Goal: Information Seeking & Learning: Learn about a topic

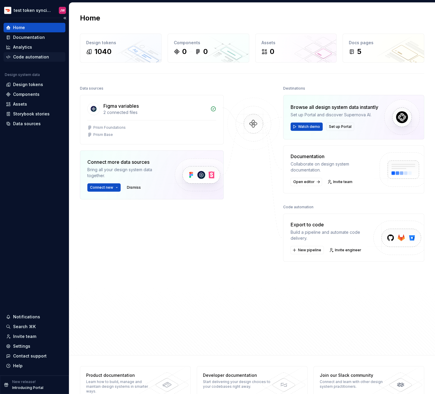
click at [11, 56] on div "Code automation" at bounding box center [34, 57] width 57 height 6
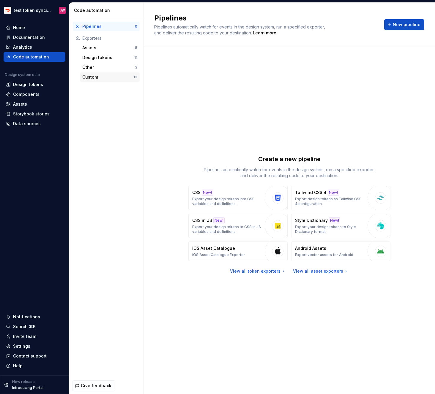
click at [91, 77] on div "Custom" at bounding box center [107, 77] width 51 height 6
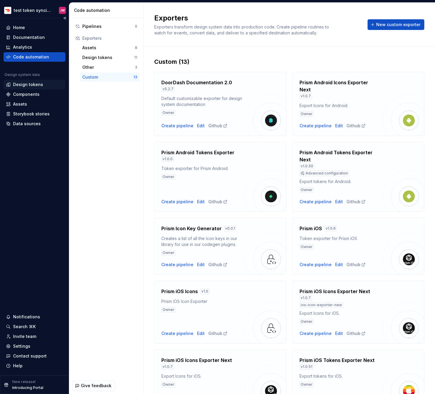
click at [30, 86] on div "Design tokens" at bounding box center [28, 85] width 30 height 6
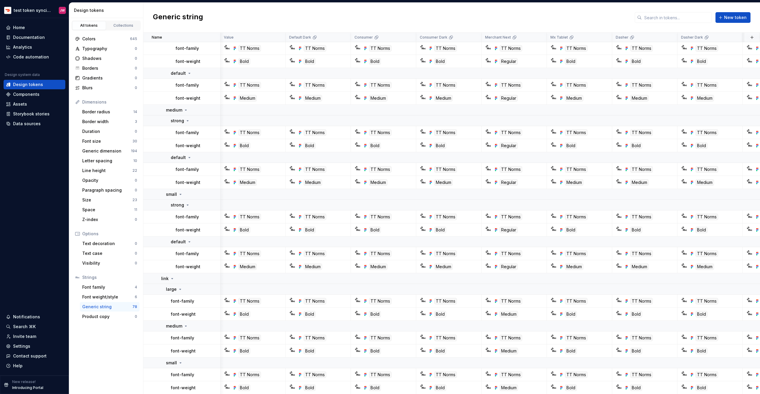
scroll to position [1383, 0]
click at [101, 151] on div "Generic dimension" at bounding box center [106, 151] width 49 height 6
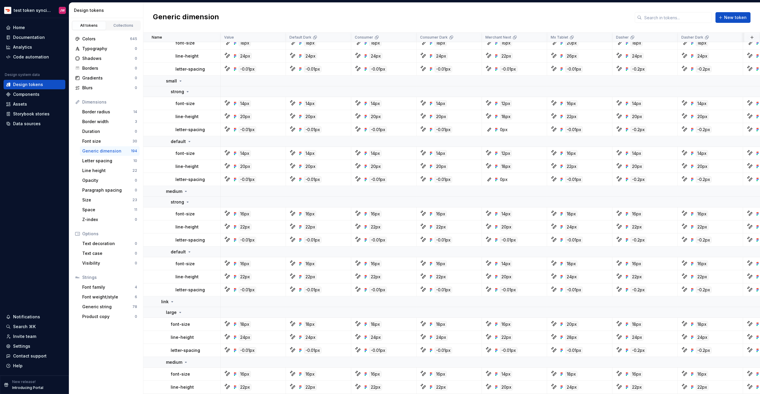
scroll to position [3123, 0]
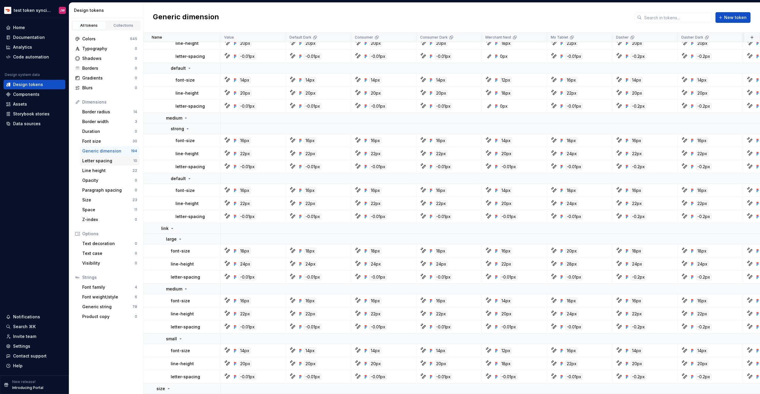
click at [101, 161] on div "Letter spacing" at bounding box center [107, 161] width 51 height 6
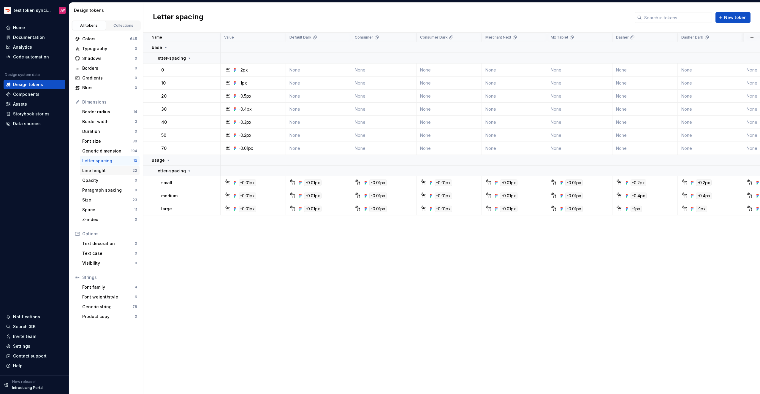
click at [98, 170] on div "Line height" at bounding box center [107, 171] width 50 height 6
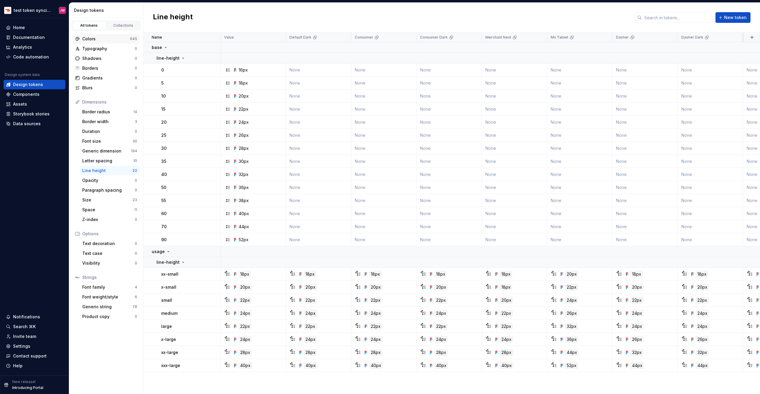
click at [107, 39] on div "Colors" at bounding box center [106, 39] width 48 height 6
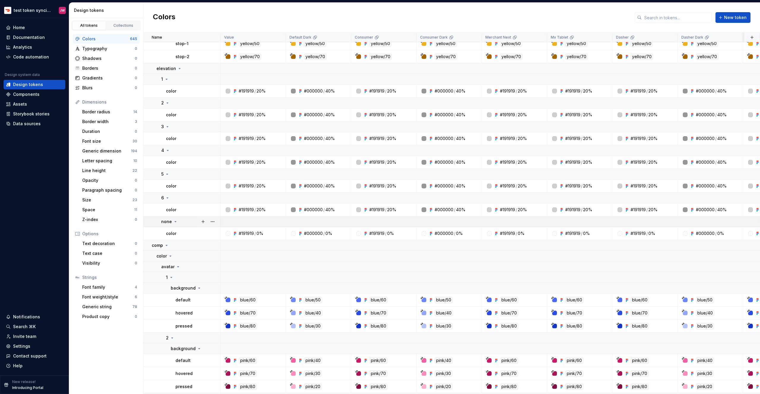
scroll to position [6190, 0]
click at [95, 197] on div "Size" at bounding box center [107, 200] width 50 height 6
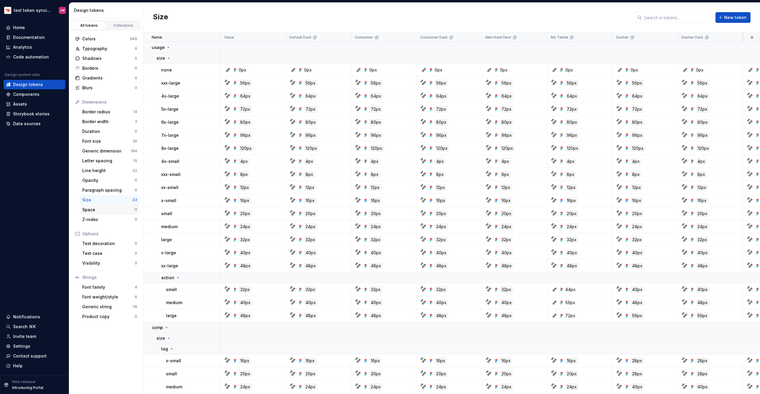
click at [94, 209] on div "Space" at bounding box center [108, 210] width 52 height 6
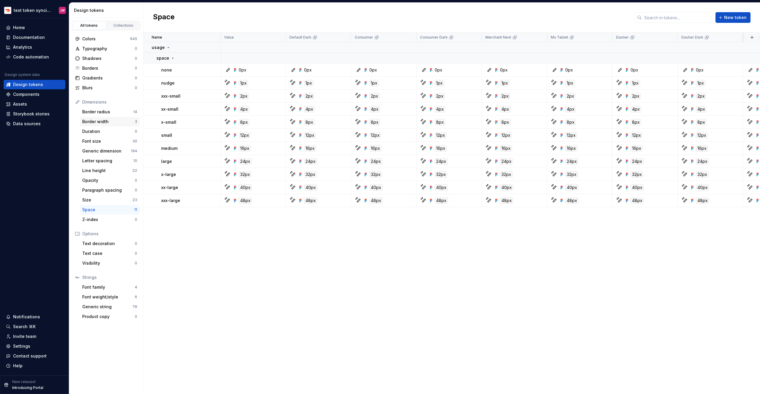
click at [127, 125] on div "Border width 3" at bounding box center [110, 122] width 60 height 10
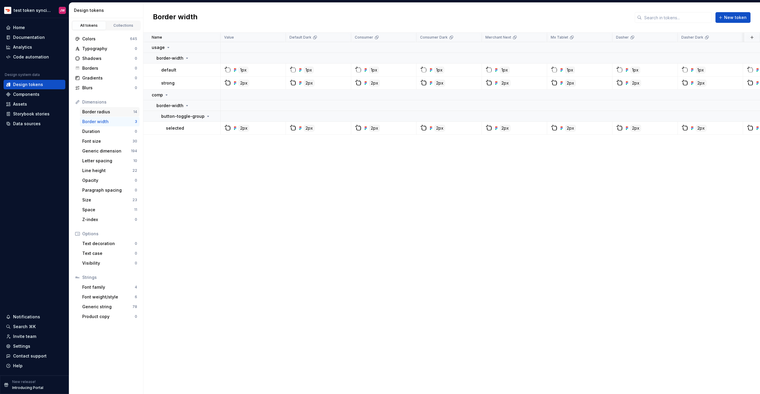
click at [127, 112] on div "Border radius" at bounding box center [107, 112] width 51 height 6
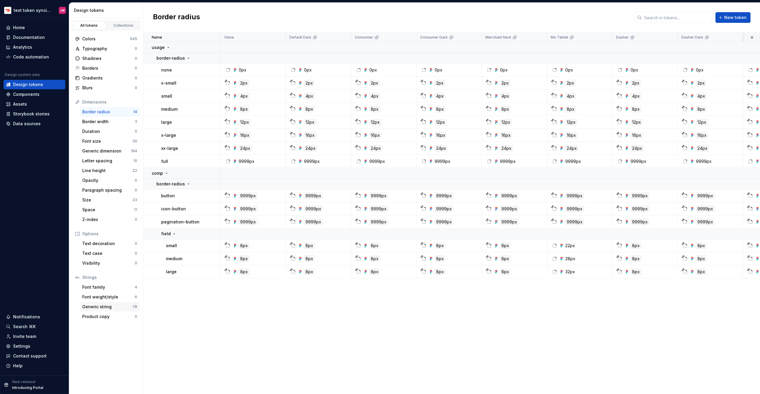
click at [97, 309] on div "Generic string" at bounding box center [107, 307] width 50 height 6
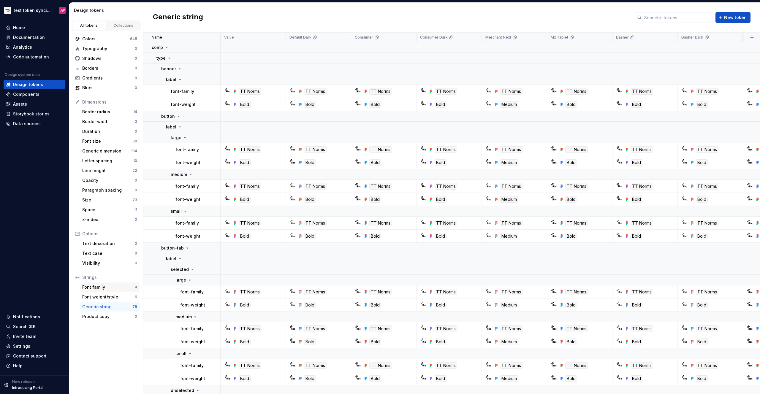
click at [105, 288] on div "Font family" at bounding box center [108, 287] width 53 height 6
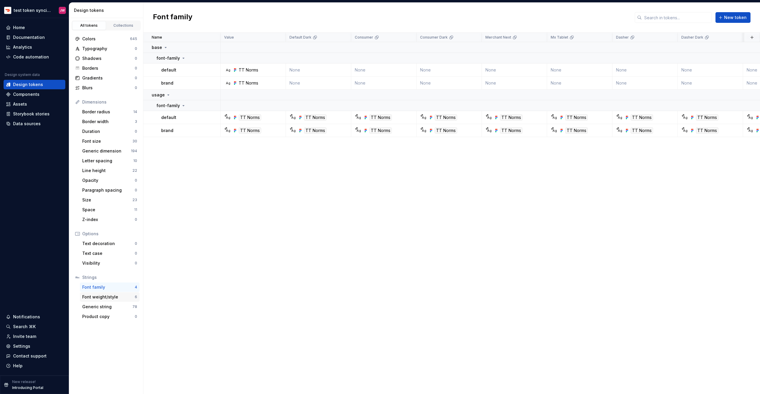
click at [105, 299] on div "Font weight/style" at bounding box center [108, 297] width 53 height 6
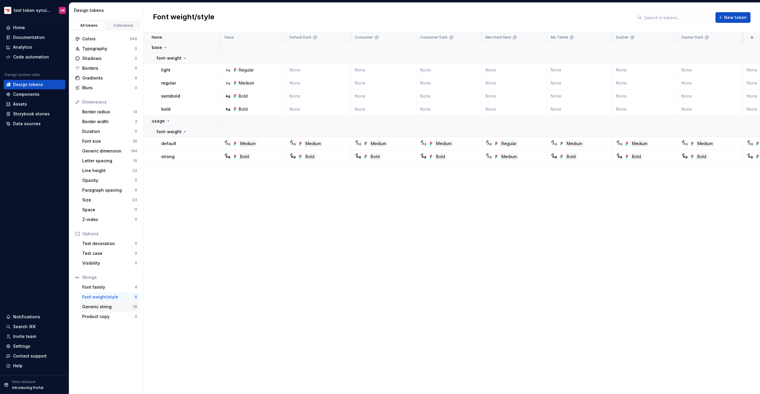
click at [105, 306] on div "Generic string" at bounding box center [107, 307] width 50 height 6
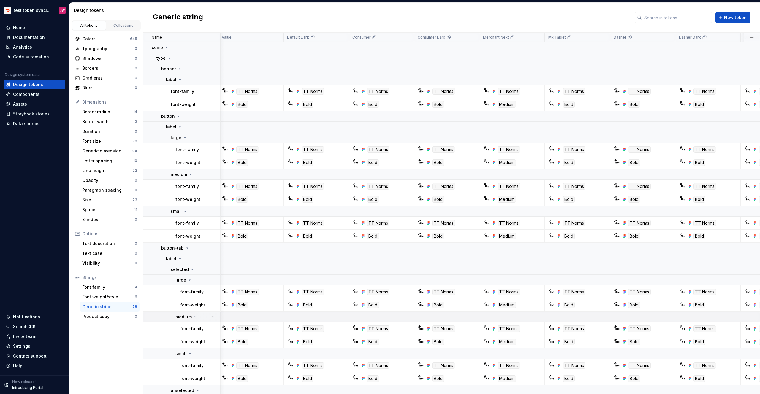
scroll to position [0, 2]
click at [102, 48] on div "Typography" at bounding box center [108, 49] width 53 height 6
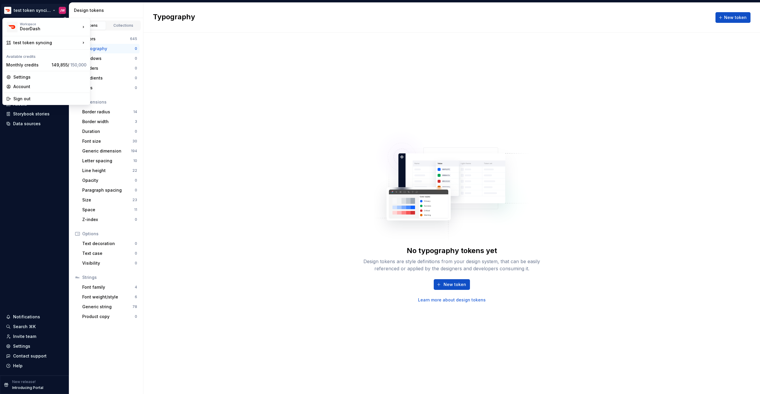
click at [39, 7] on html "test token syncing JW Home Documentation Analytics Code automation Design syste…" at bounding box center [380, 197] width 760 height 394
click at [40, 43] on div "test token syncing" at bounding box center [46, 43] width 67 height 6
click at [110, 45] on div "Prism" at bounding box center [125, 44] width 51 height 6
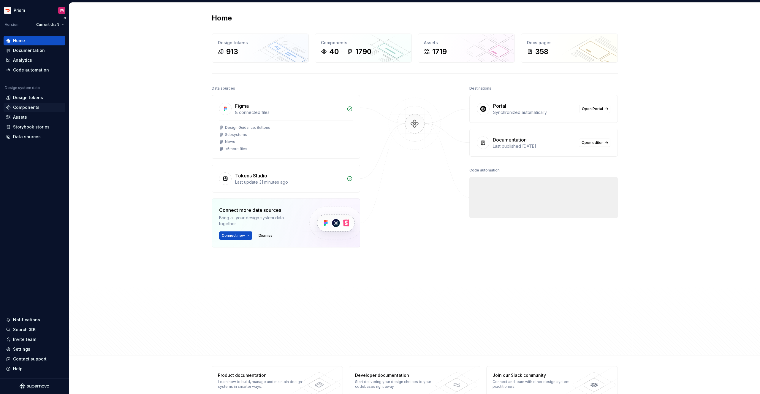
click at [28, 104] on div "Components" at bounding box center [35, 108] width 62 height 10
click at [31, 98] on div "Design tokens" at bounding box center [28, 98] width 30 height 6
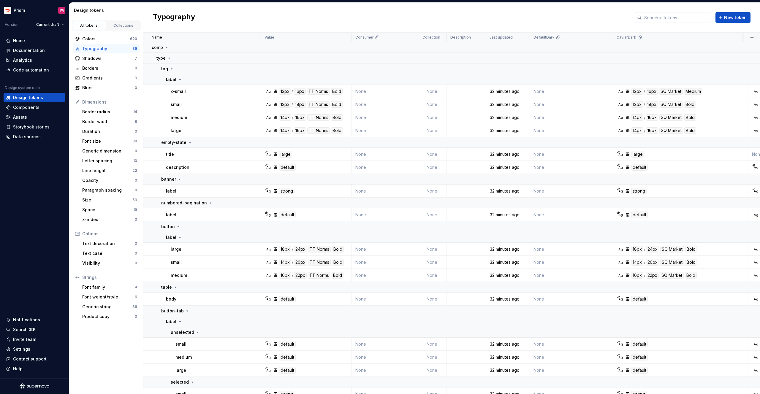
click at [115, 46] on div "Typography" at bounding box center [107, 49] width 50 height 6
click at [171, 69] on icon at bounding box center [171, 69] width 1 height 1
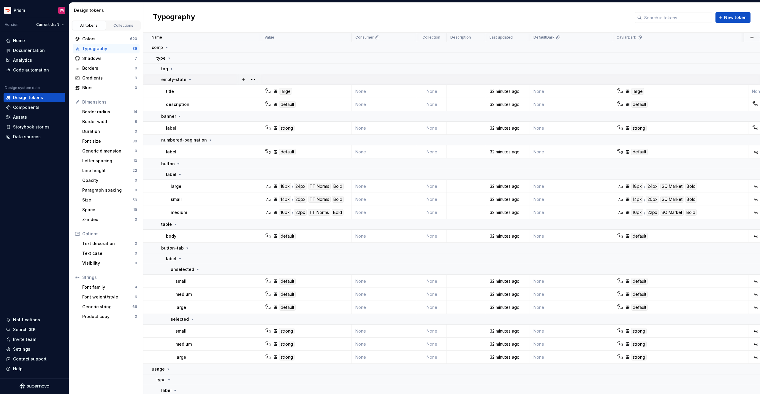
click at [189, 80] on icon at bounding box center [190, 79] width 5 height 5
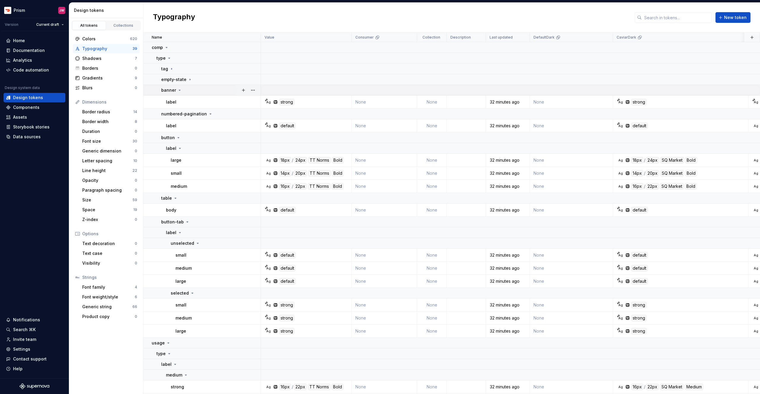
click at [179, 89] on icon at bounding box center [179, 90] width 5 height 5
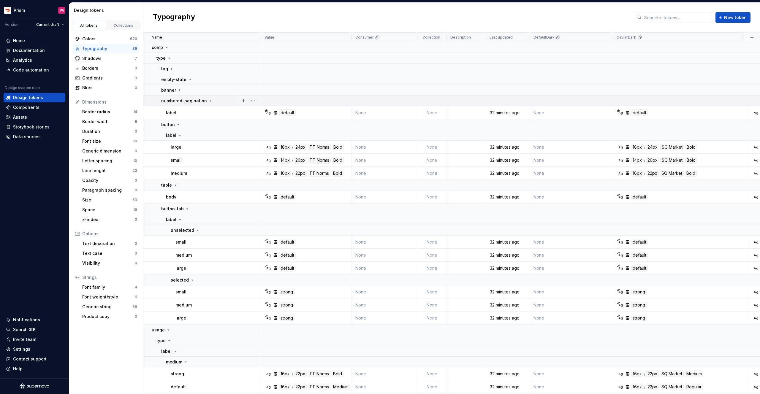
click at [179, 99] on p "numbered-pagination" at bounding box center [184, 101] width 46 height 6
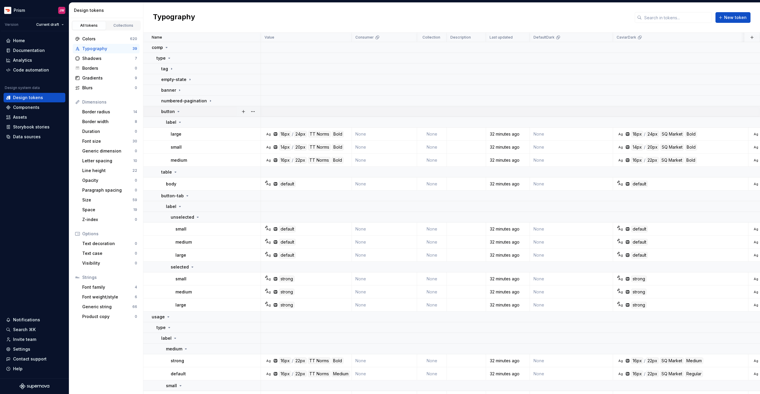
click at [177, 110] on icon at bounding box center [178, 111] width 5 height 5
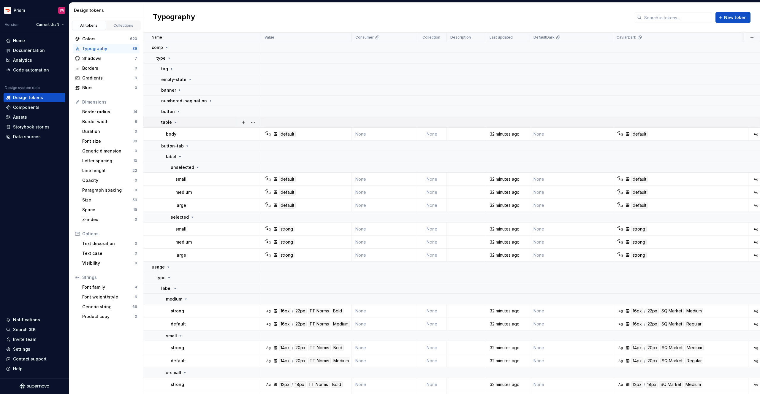
click at [173, 121] on icon at bounding box center [175, 122] width 5 height 5
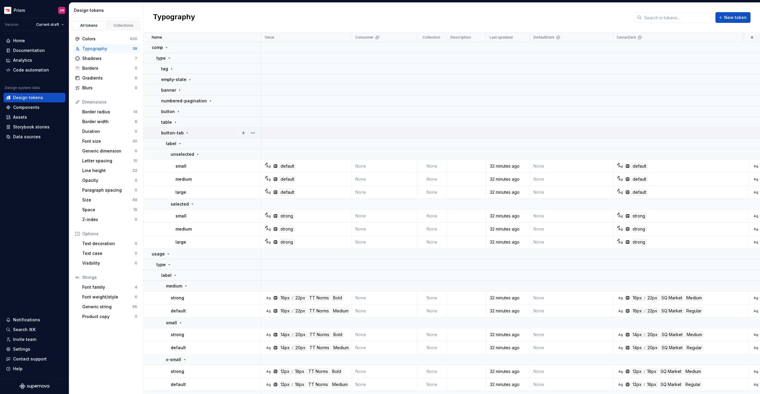
click at [172, 133] on p "button-tab" at bounding box center [172, 133] width 23 height 6
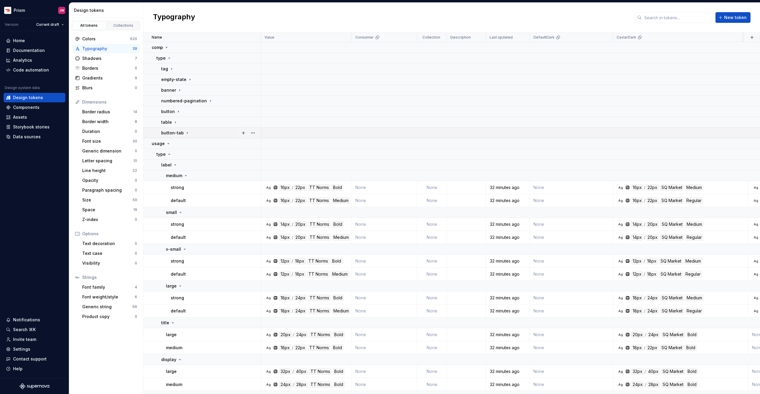
click at [176, 134] on p "button-tab" at bounding box center [172, 133] width 23 height 6
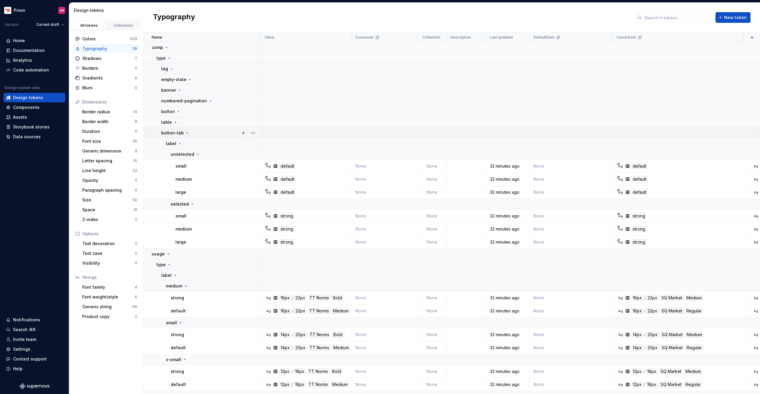
click at [177, 133] on p "button-tab" at bounding box center [172, 133] width 23 height 6
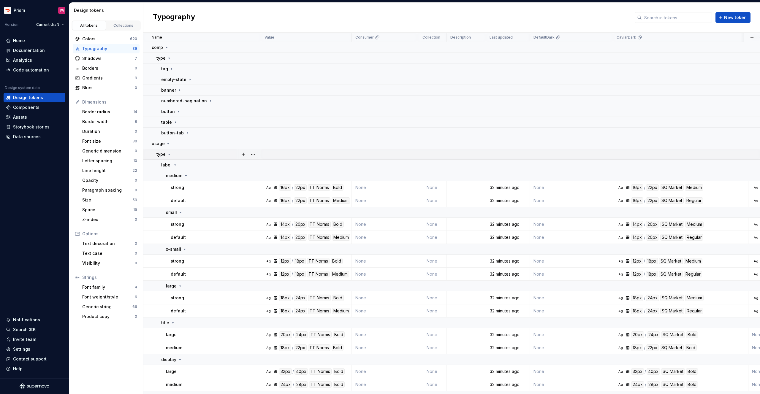
click at [167, 154] on icon at bounding box center [169, 154] width 5 height 5
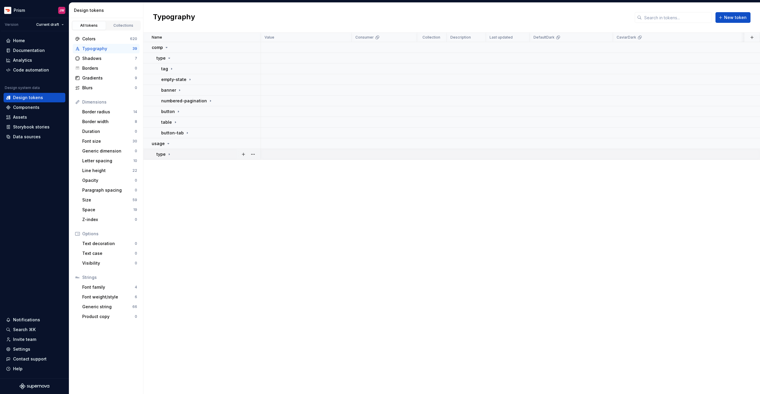
click at [167, 154] on icon at bounding box center [169, 154] width 5 height 5
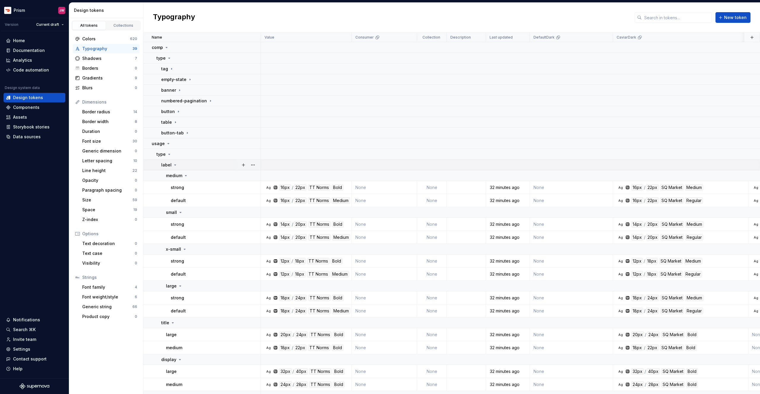
click at [170, 165] on p "label" at bounding box center [166, 165] width 10 height 6
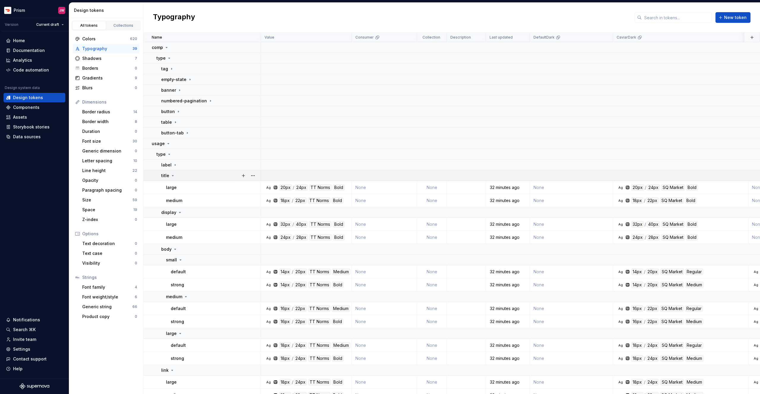
click at [171, 175] on icon at bounding box center [172, 175] width 5 height 5
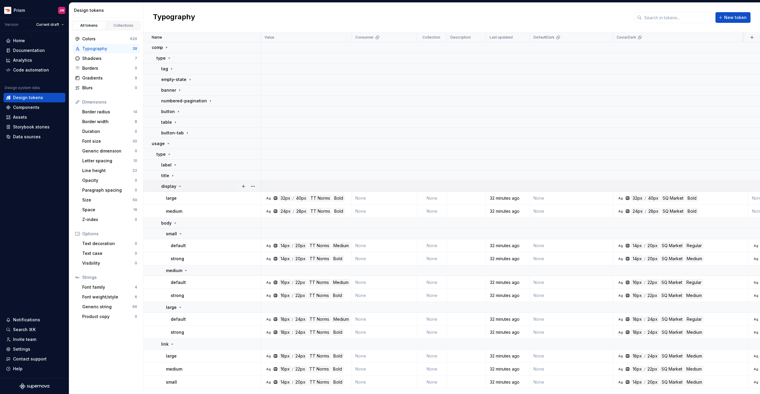
click at [173, 188] on p "display" at bounding box center [168, 187] width 15 height 6
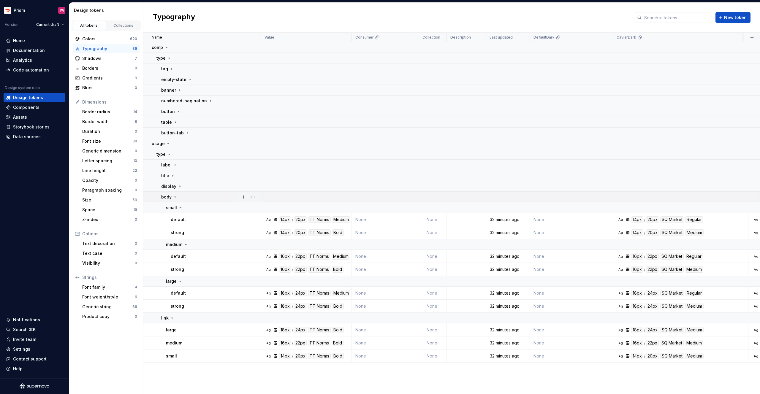
click at [173, 195] on icon at bounding box center [175, 197] width 5 height 5
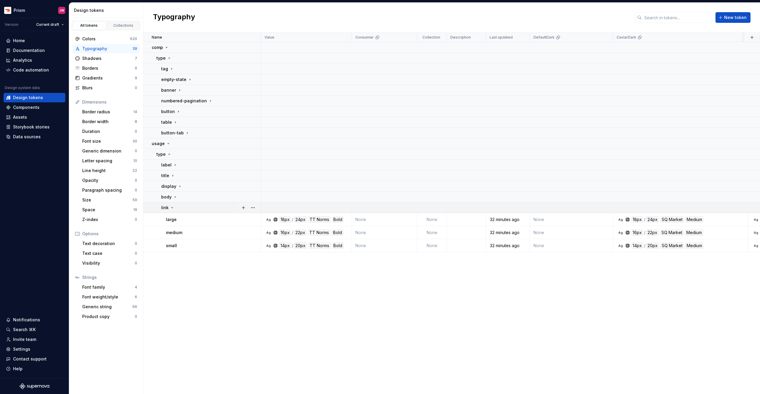
click at [172, 207] on icon at bounding box center [172, 208] width 5 height 5
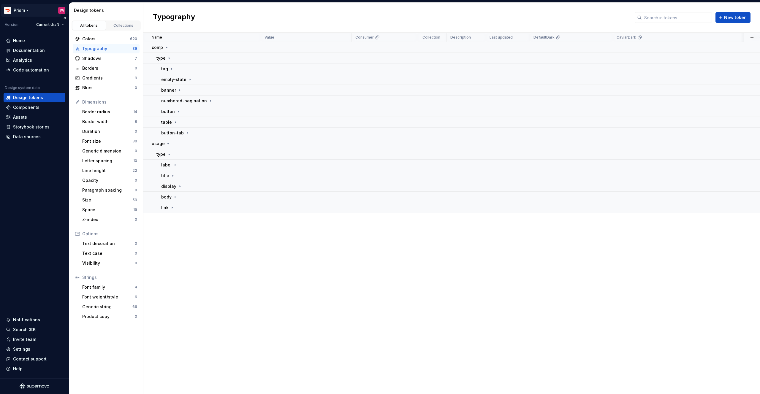
click at [29, 10] on html "Prism JW Version Current draft Home Documentation Analytics Code automation Des…" at bounding box center [380, 197] width 760 height 394
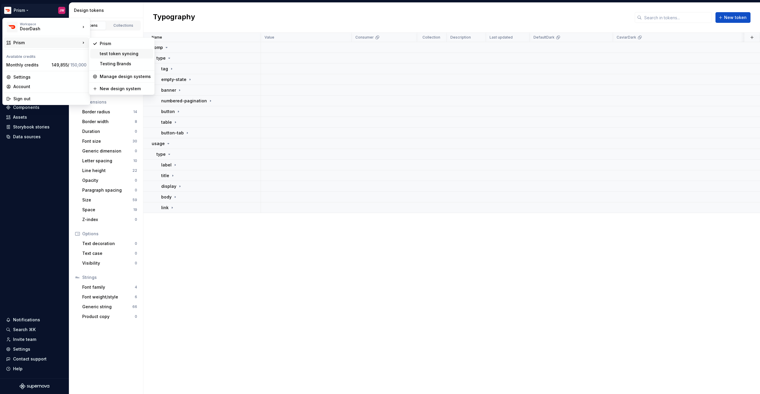
click at [123, 52] on div "test token syncing" at bounding box center [125, 54] width 51 height 6
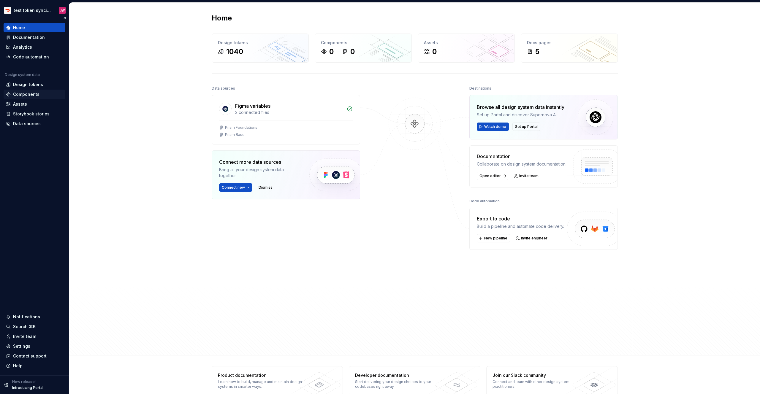
click at [29, 95] on div "Components" at bounding box center [26, 94] width 26 height 6
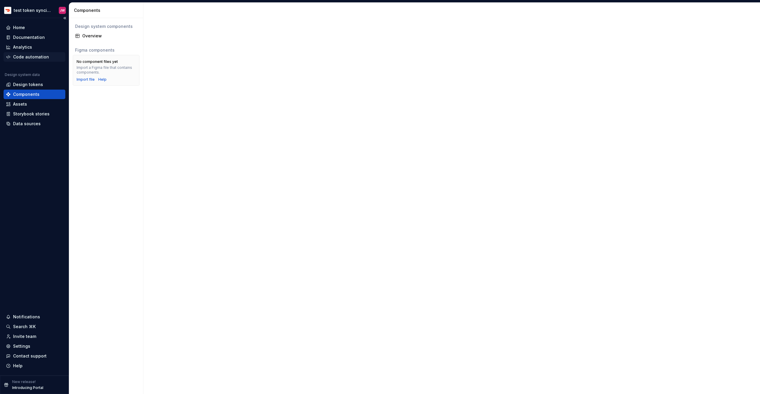
click at [44, 53] on div "Code automation" at bounding box center [35, 57] width 62 height 10
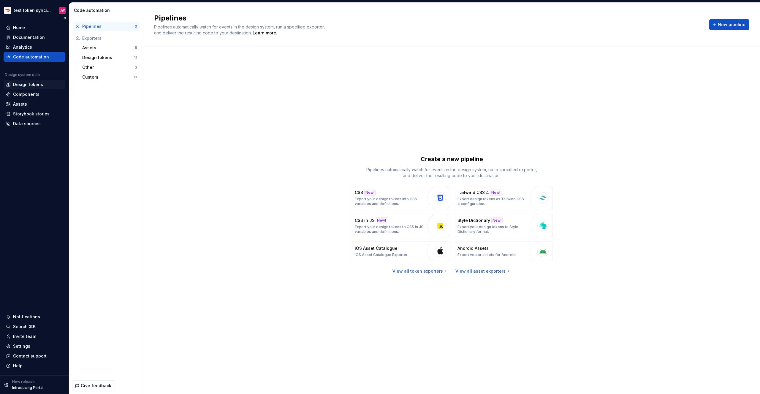
click at [31, 86] on div "Design tokens" at bounding box center [28, 85] width 30 height 6
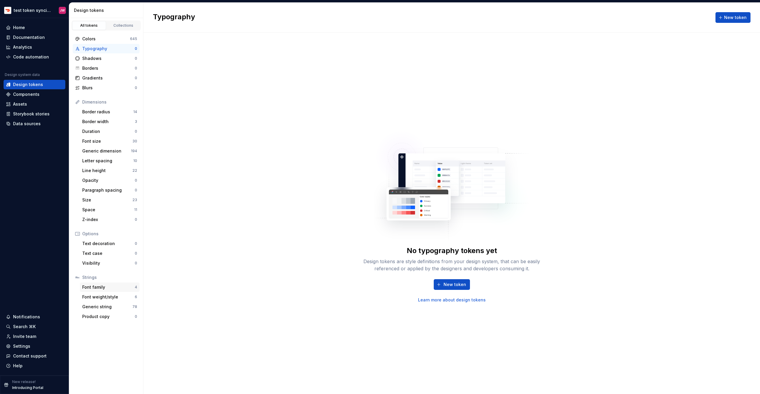
click at [103, 291] on div "Font family 4" at bounding box center [110, 288] width 60 height 10
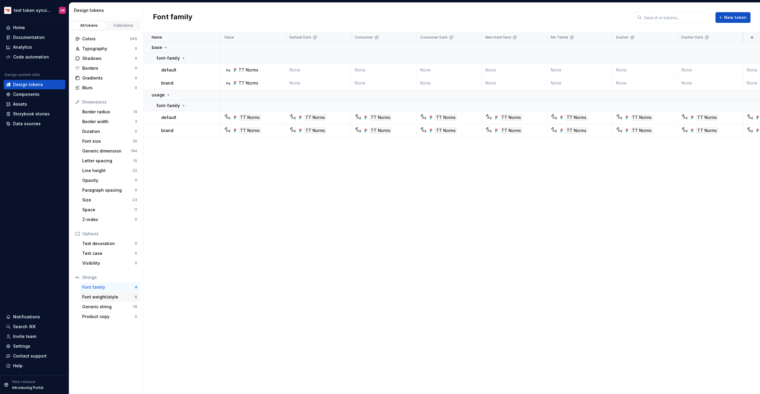
click at [100, 297] on div "Font weight/style" at bounding box center [108, 297] width 53 height 6
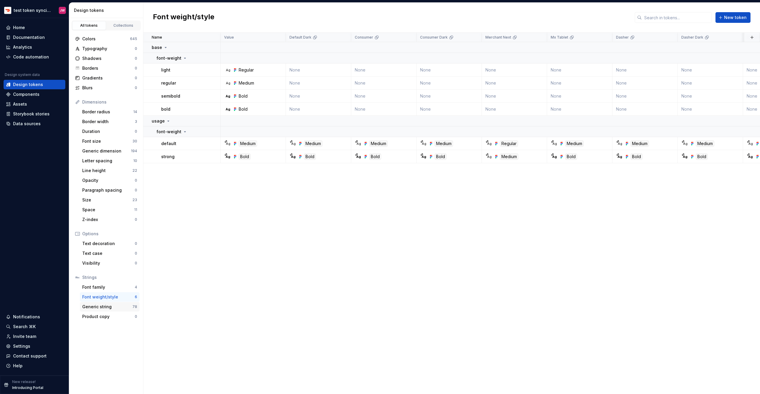
click at [98, 305] on div "Generic string" at bounding box center [107, 307] width 50 height 6
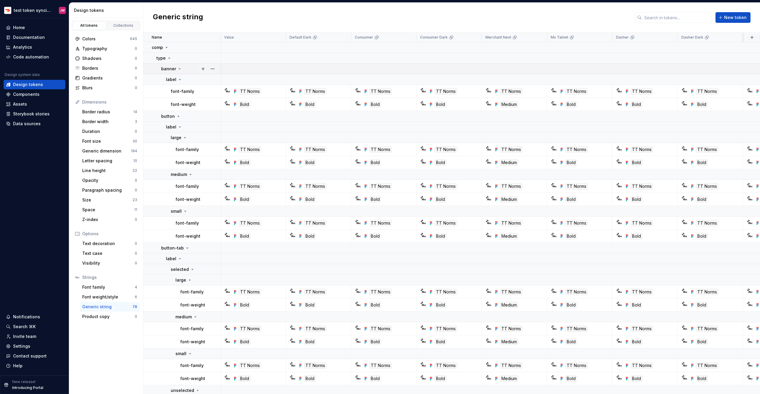
click at [174, 70] on p "banner" at bounding box center [168, 69] width 15 height 6
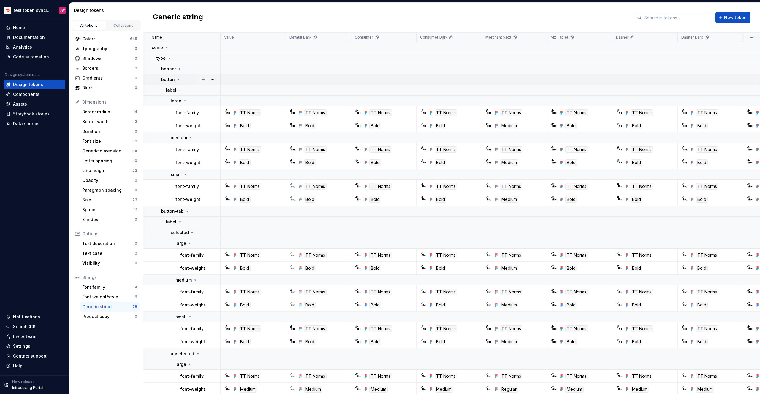
click at [171, 78] on p "button" at bounding box center [168, 80] width 14 height 6
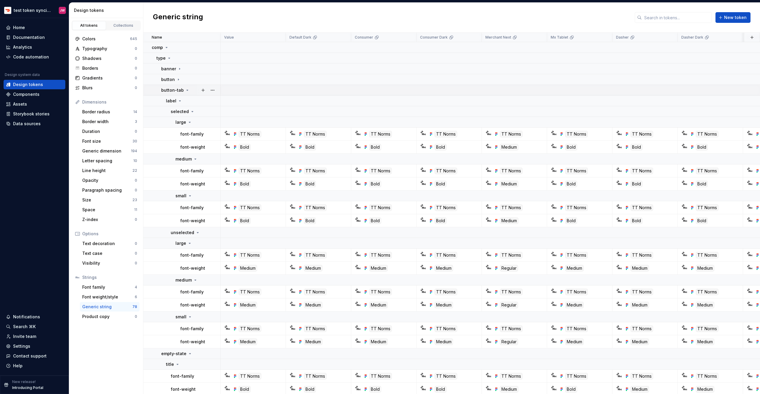
click at [170, 90] on p "button-tab" at bounding box center [172, 90] width 23 height 6
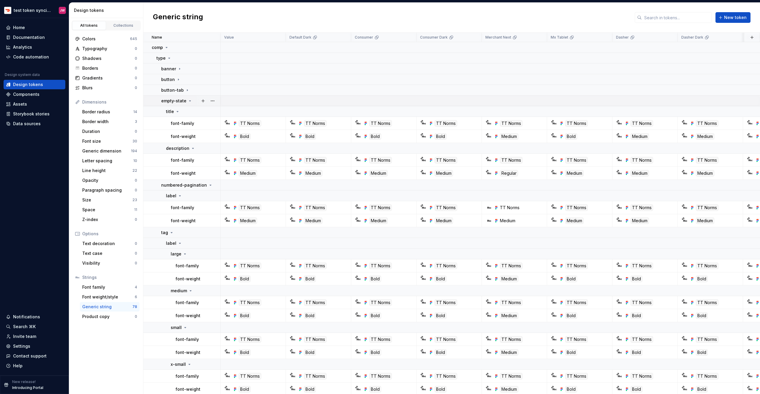
click at [170, 99] on p "empty-state" at bounding box center [173, 101] width 25 height 6
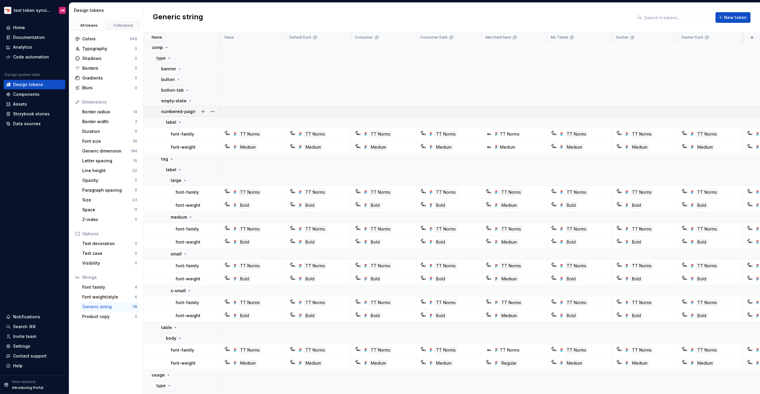
click at [171, 113] on p "numbered-pagination" at bounding box center [184, 112] width 46 height 6
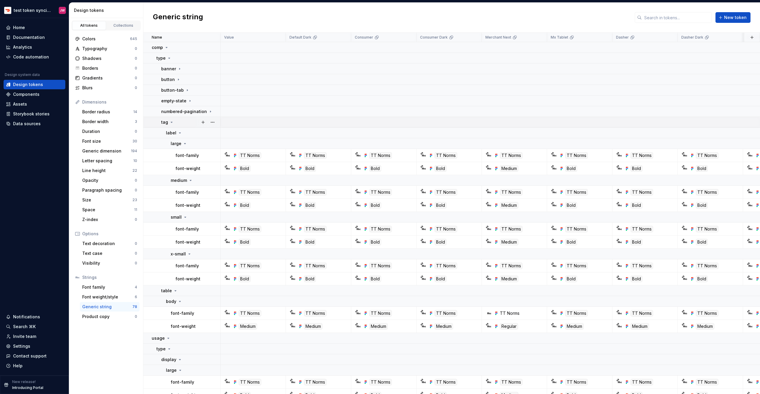
click at [170, 121] on icon at bounding box center [171, 122] width 5 height 5
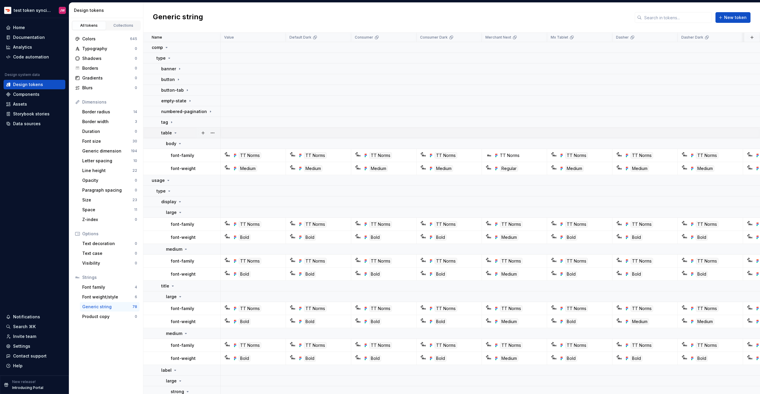
click at [170, 132] on p "table" at bounding box center [166, 133] width 11 height 6
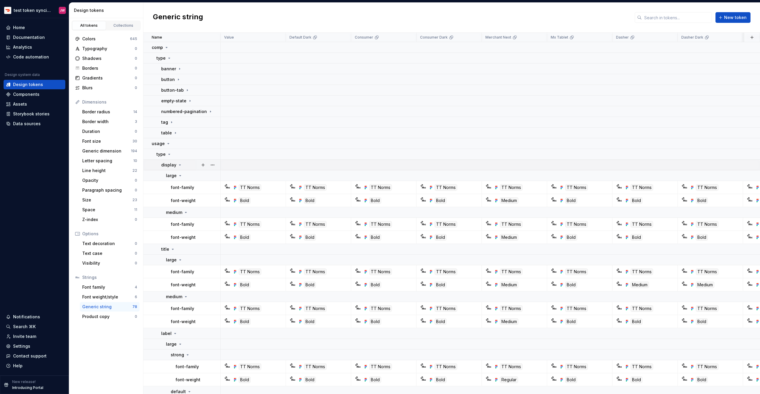
click at [172, 165] on p "display" at bounding box center [168, 165] width 15 height 6
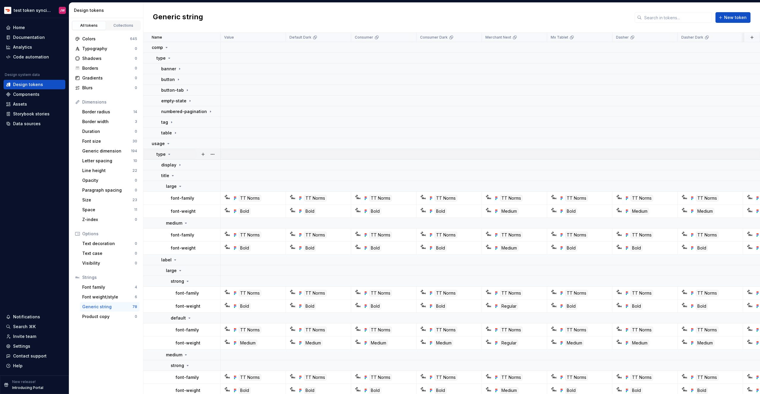
click at [164, 154] on p "type" at bounding box center [161, 154] width 9 height 6
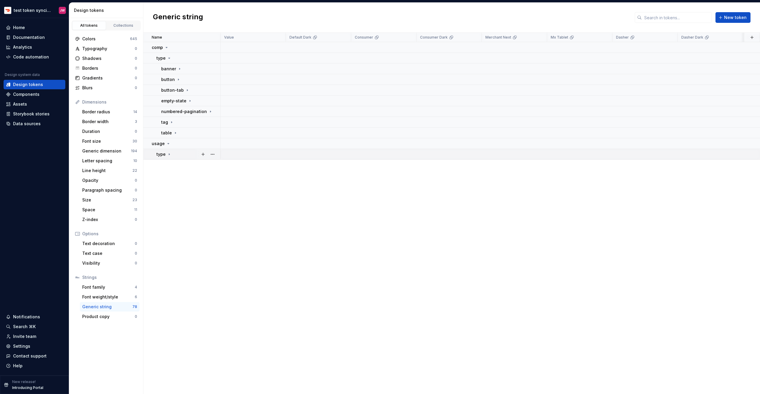
click at [164, 154] on p "type" at bounding box center [161, 154] width 9 height 6
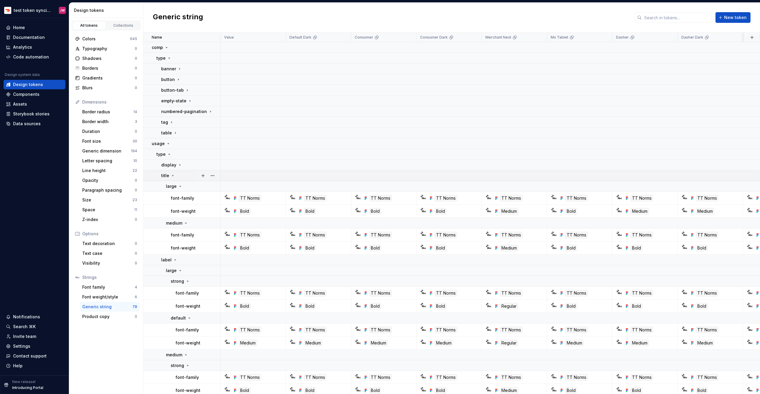
click at [169, 176] on div "title" at bounding box center [168, 176] width 14 height 6
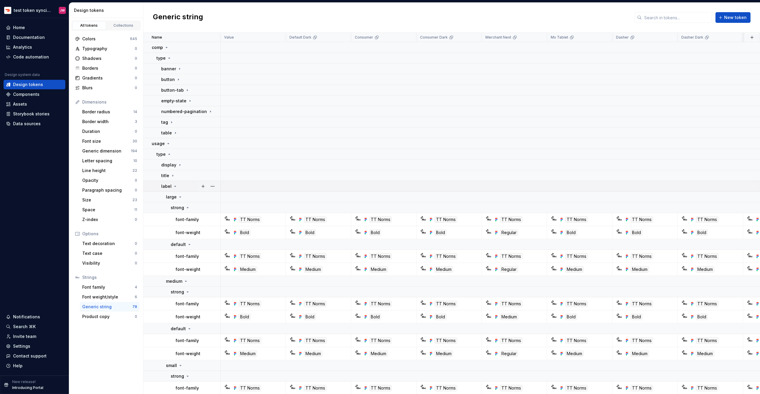
click at [168, 184] on p "label" at bounding box center [166, 187] width 10 height 6
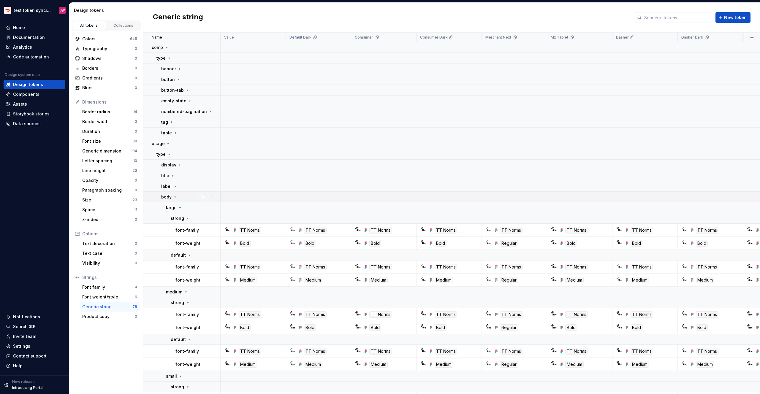
click at [169, 197] on p "body" at bounding box center [166, 197] width 10 height 6
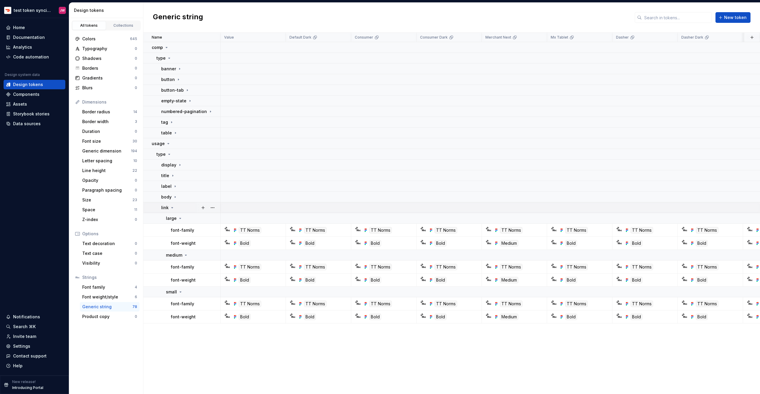
click at [169, 206] on div "link" at bounding box center [167, 208] width 13 height 6
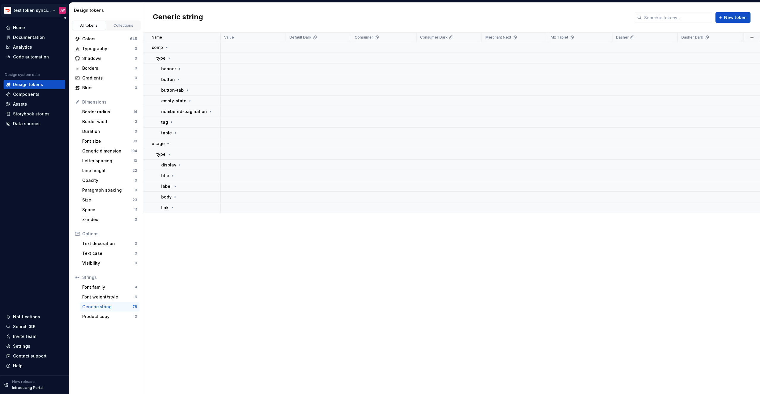
click at [27, 9] on html "test token syncing JW Home Documentation Analytics Code automation Design syste…" at bounding box center [380, 197] width 760 height 394
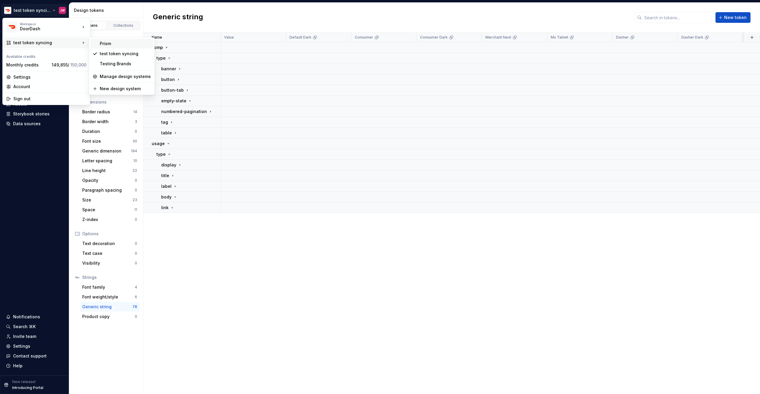
click at [106, 43] on div "Prism" at bounding box center [125, 44] width 51 height 6
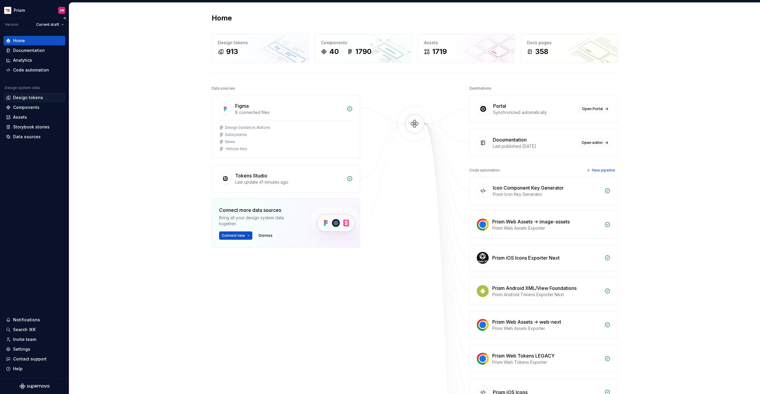
click at [39, 95] on div "Design tokens" at bounding box center [28, 98] width 30 height 6
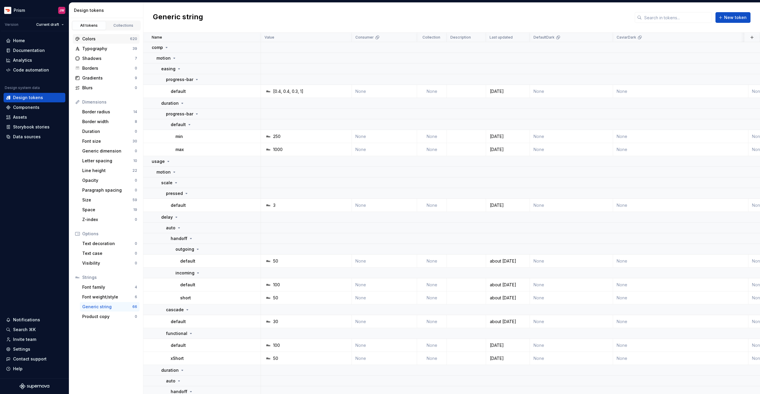
click at [104, 38] on div "Colors" at bounding box center [106, 39] width 48 height 6
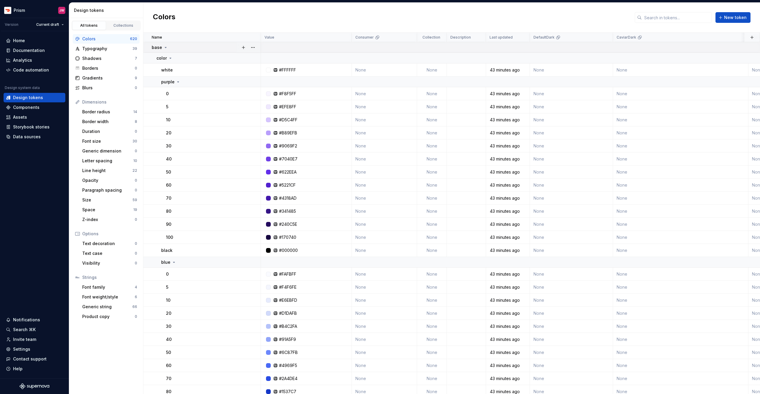
click at [160, 49] on p "base" at bounding box center [157, 48] width 10 height 6
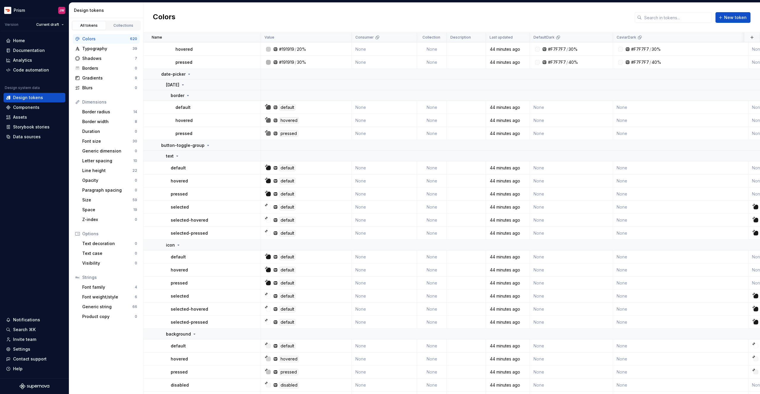
scroll to position [2964, 0]
